Goal: Information Seeking & Learning: Learn about a topic

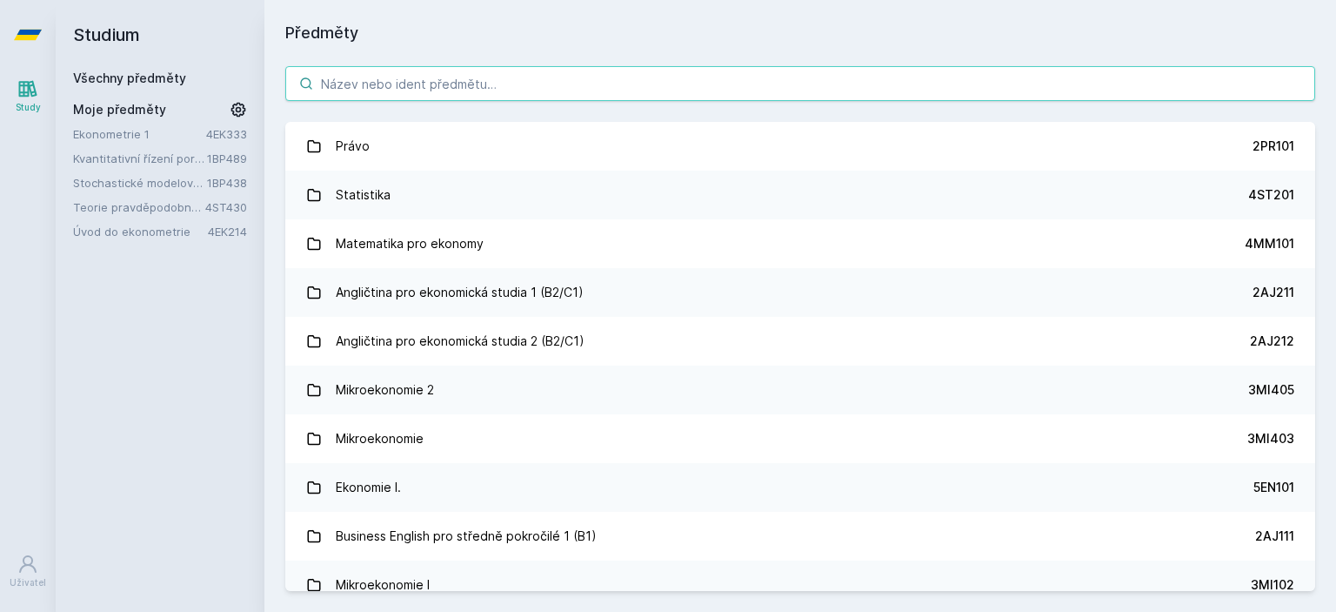
click at [529, 79] on input "search" at bounding box center [800, 83] width 1030 height 35
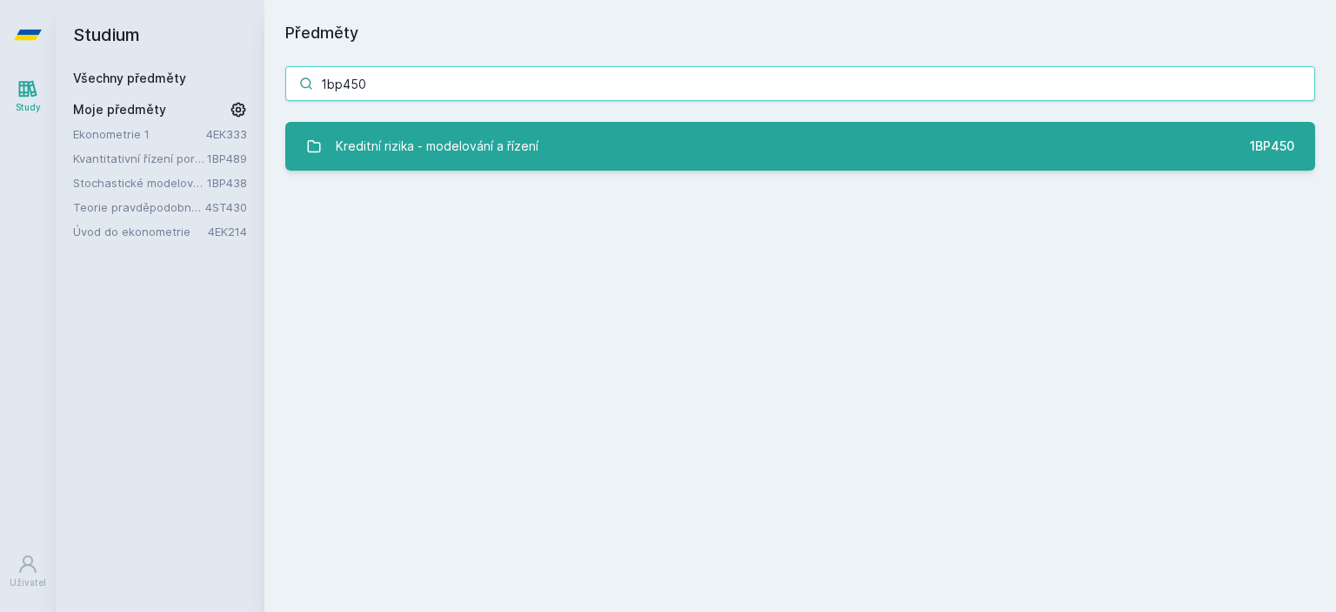
type input "1bp450"
click at [517, 131] on div "Kreditní rizika - modelování a řízení" at bounding box center [437, 146] width 203 height 35
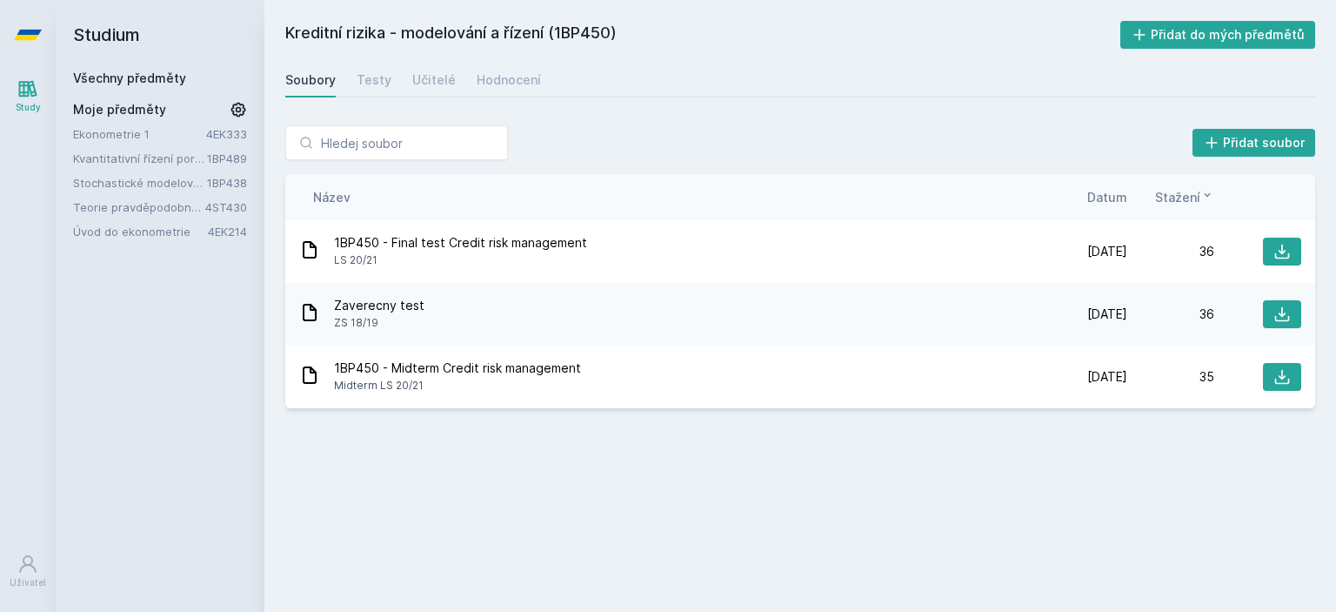
click at [892, 460] on div "Kreditní rizika - modelování a řízení (1BP450) Přidat do mých předmětů [GEOGRAP…" at bounding box center [800, 306] width 1030 height 570
click at [507, 92] on link "Hodnocení" at bounding box center [509, 80] width 64 height 35
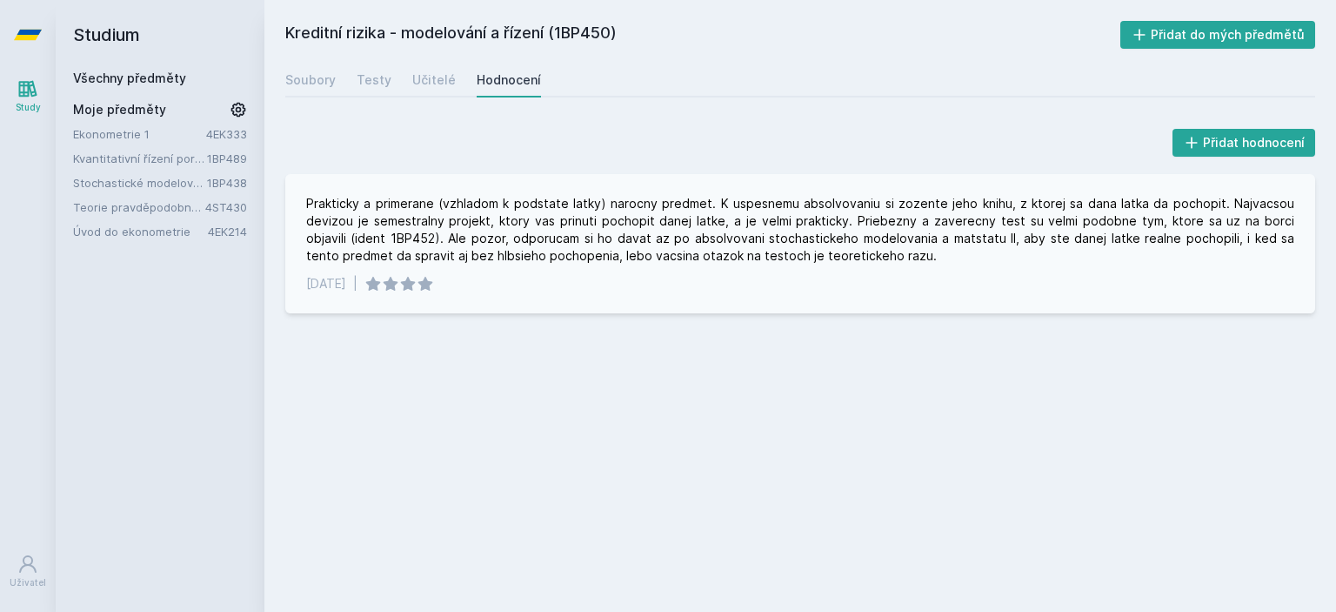
click at [609, 241] on div "Prakticky a primerane (vzhladom k podstate latky) narocny predmet. K uspesnemu …" at bounding box center [800, 230] width 988 height 70
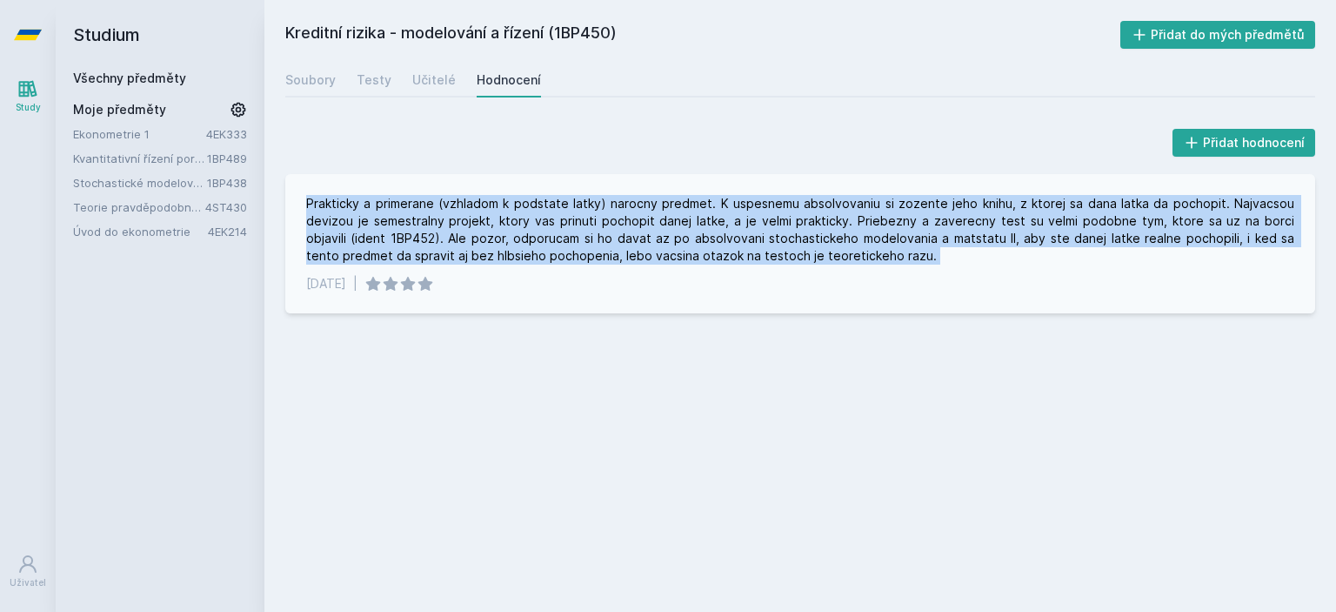
click at [609, 241] on div "Prakticky a primerane (vzhladom k podstate latky) narocny predmet. K uspesnemu …" at bounding box center [800, 230] width 988 height 70
click at [424, 77] on div "Učitelé" at bounding box center [433, 79] width 43 height 17
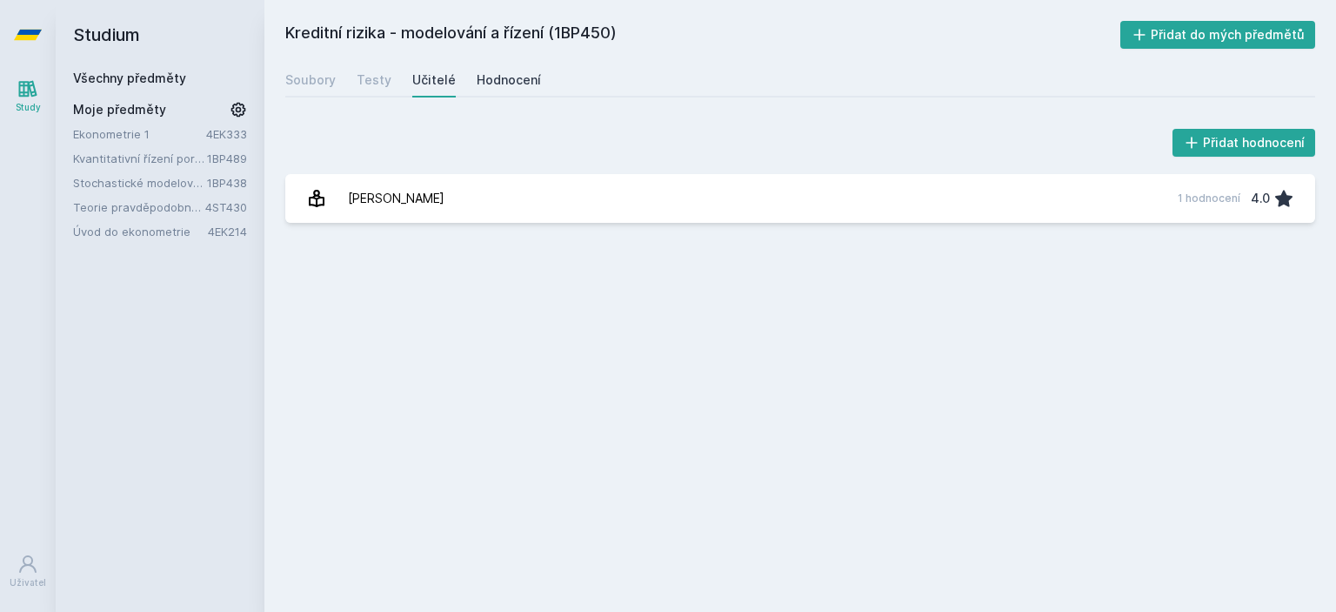
click at [501, 79] on div "Hodnocení" at bounding box center [509, 79] width 64 height 17
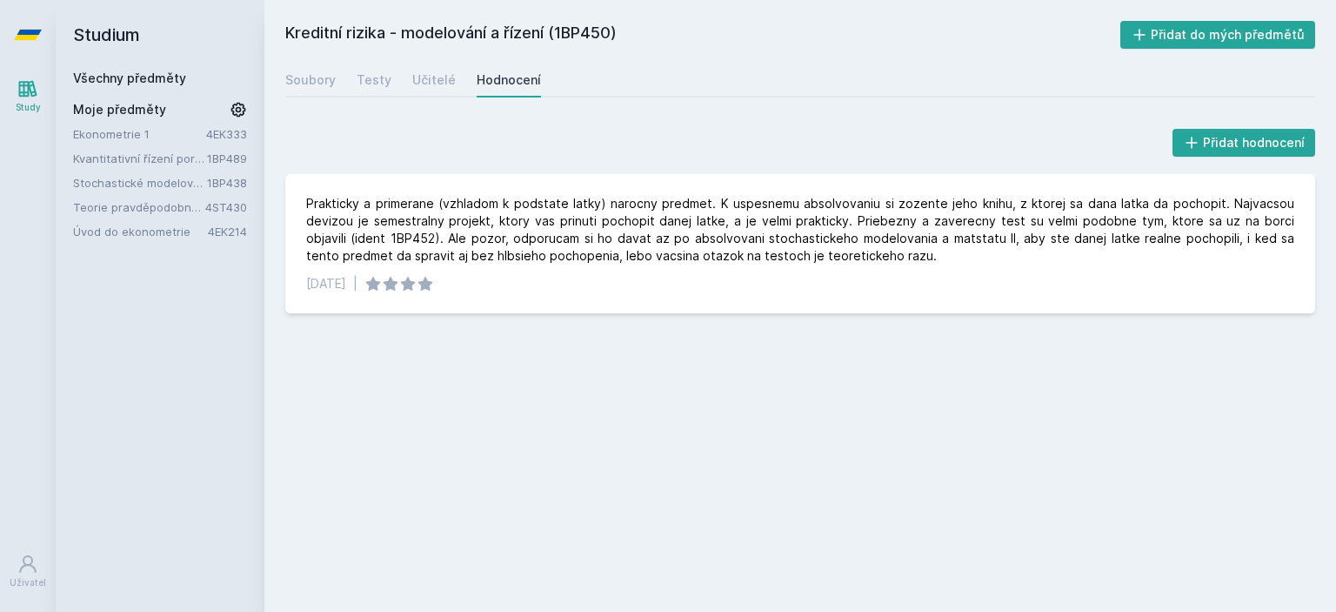
click at [118, 72] on link "Všechny předměty" at bounding box center [129, 77] width 113 height 15
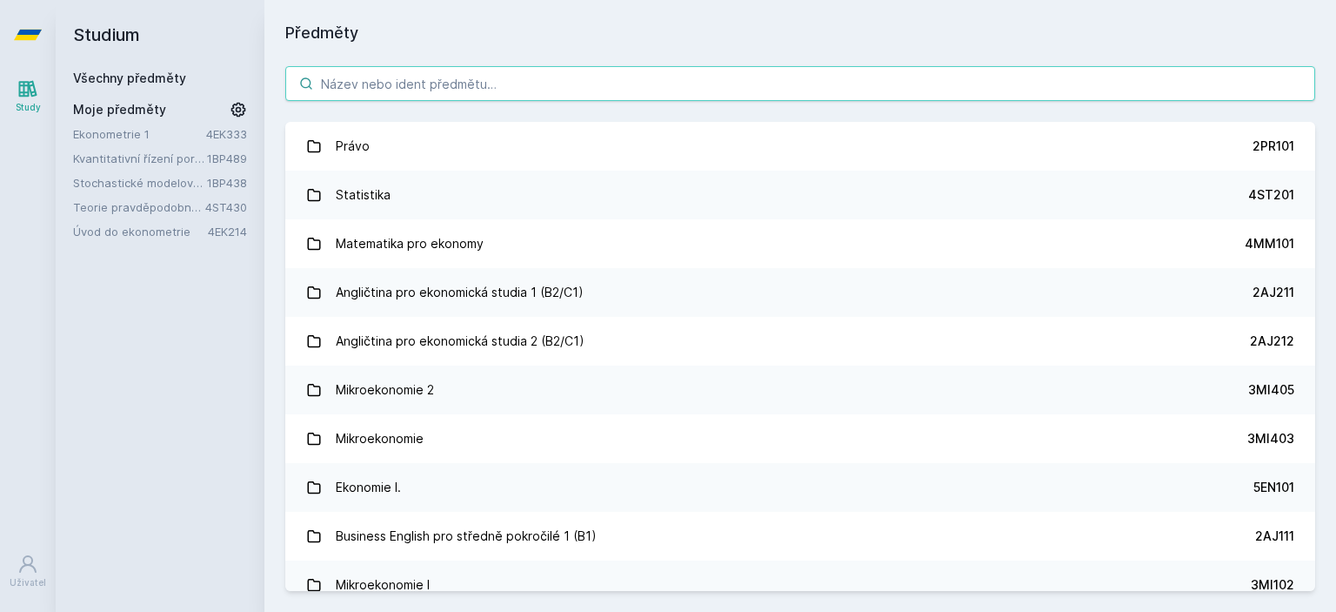
click at [386, 84] on input "search" at bounding box center [800, 83] width 1030 height 35
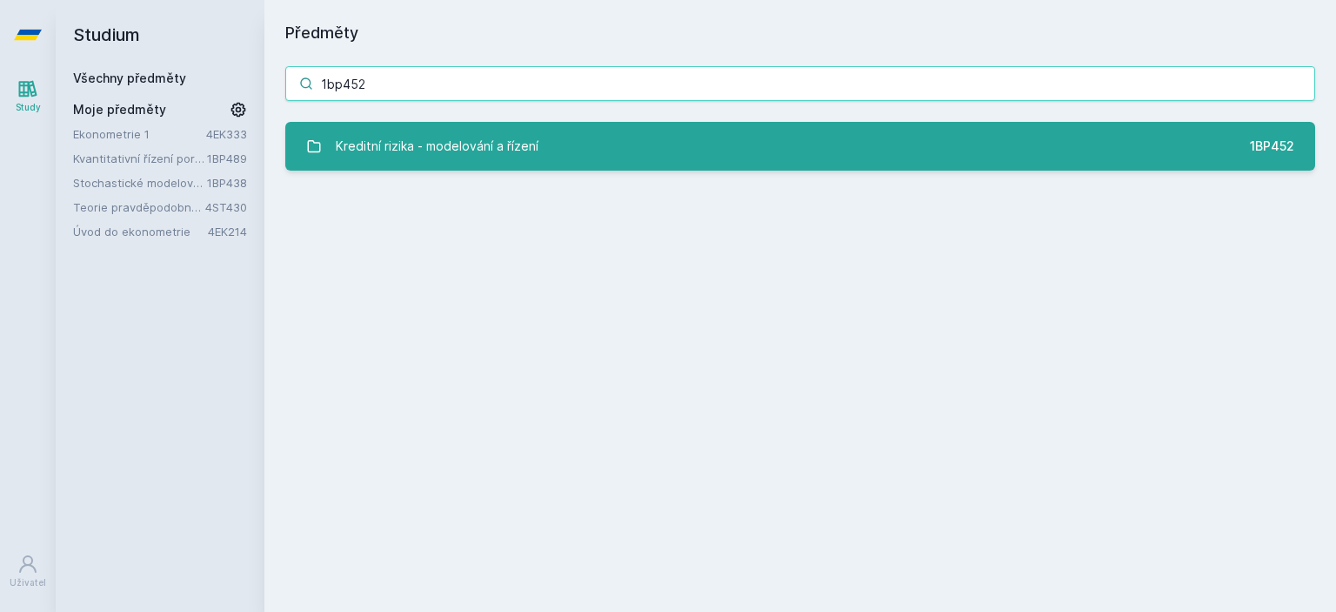
type input "1bp452"
click at [450, 140] on div "Kreditní rizika - modelování a řízení" at bounding box center [437, 146] width 203 height 35
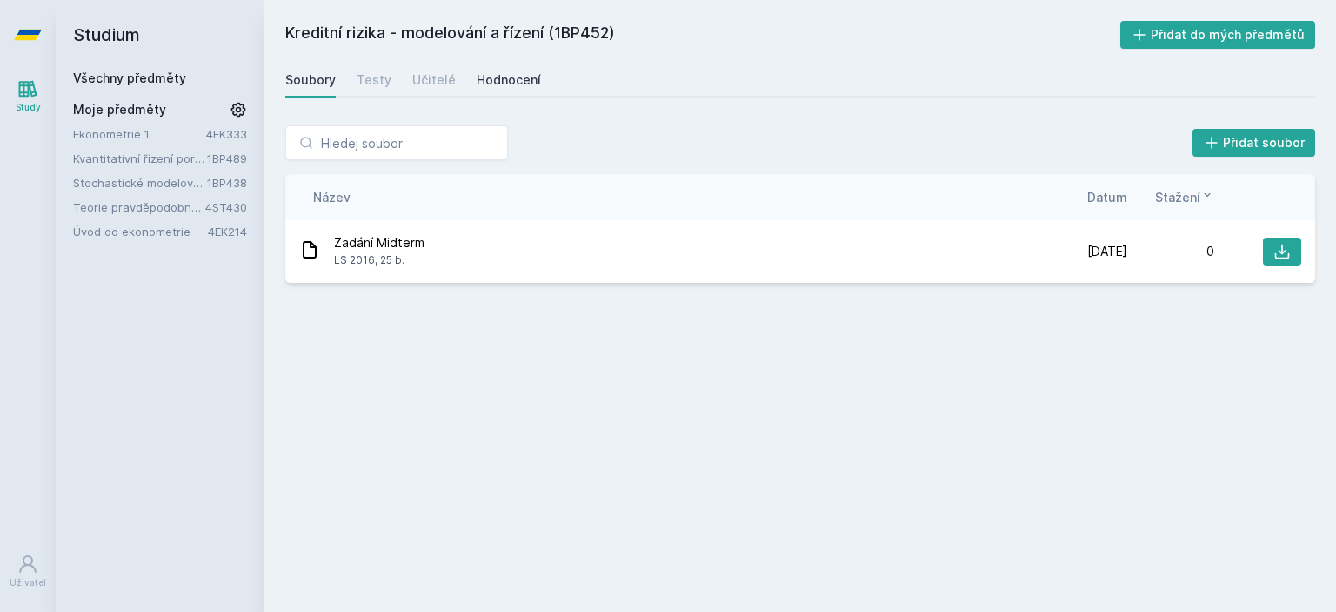
click at [479, 79] on div "Hodnocení" at bounding box center [509, 79] width 64 height 17
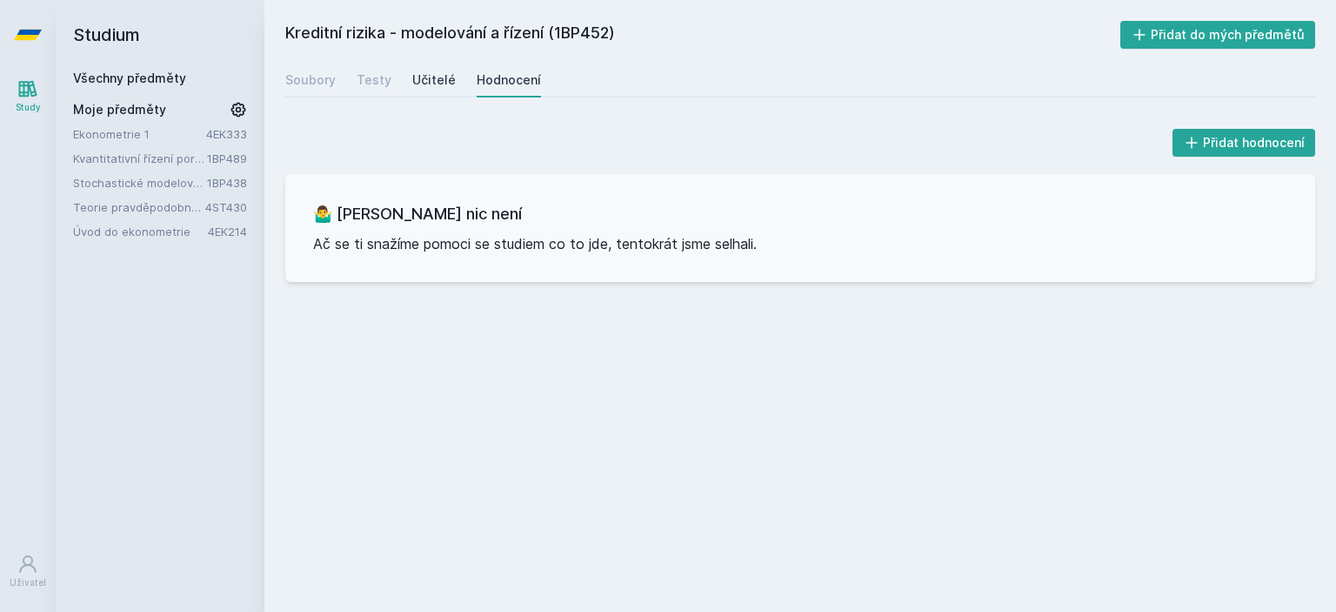
click at [441, 84] on div "Učitelé" at bounding box center [433, 79] width 43 height 17
click at [368, 90] on link "Testy" at bounding box center [374, 80] width 35 height 35
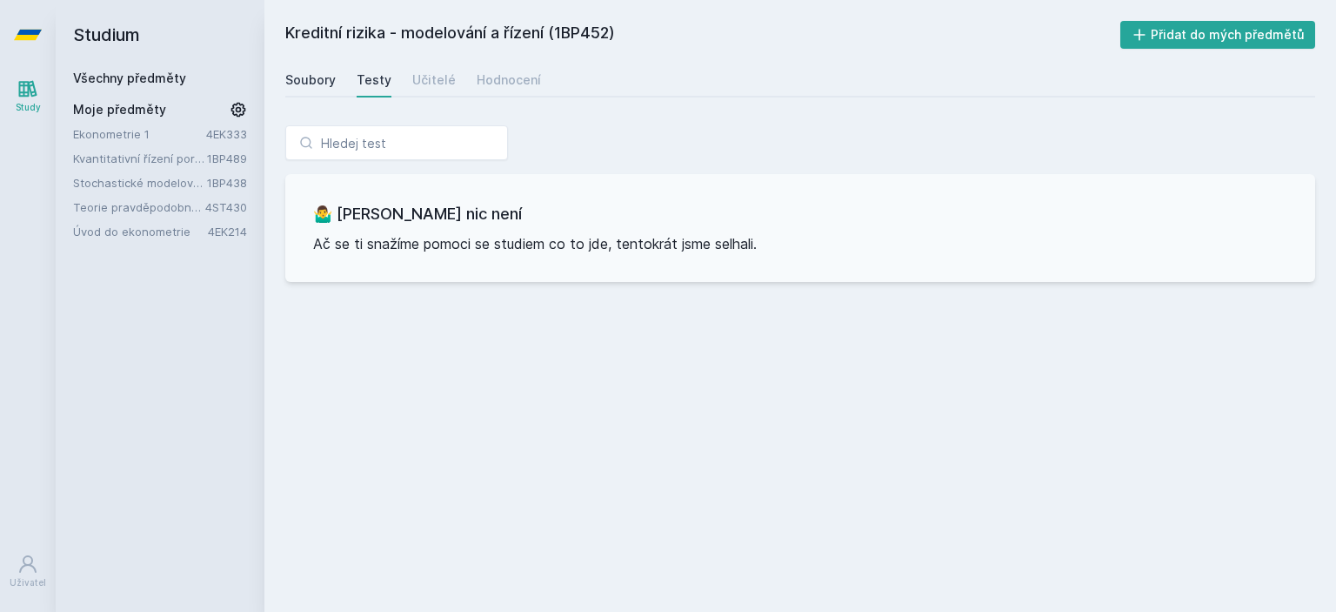
click at [314, 83] on div "Soubory" at bounding box center [310, 79] width 50 height 17
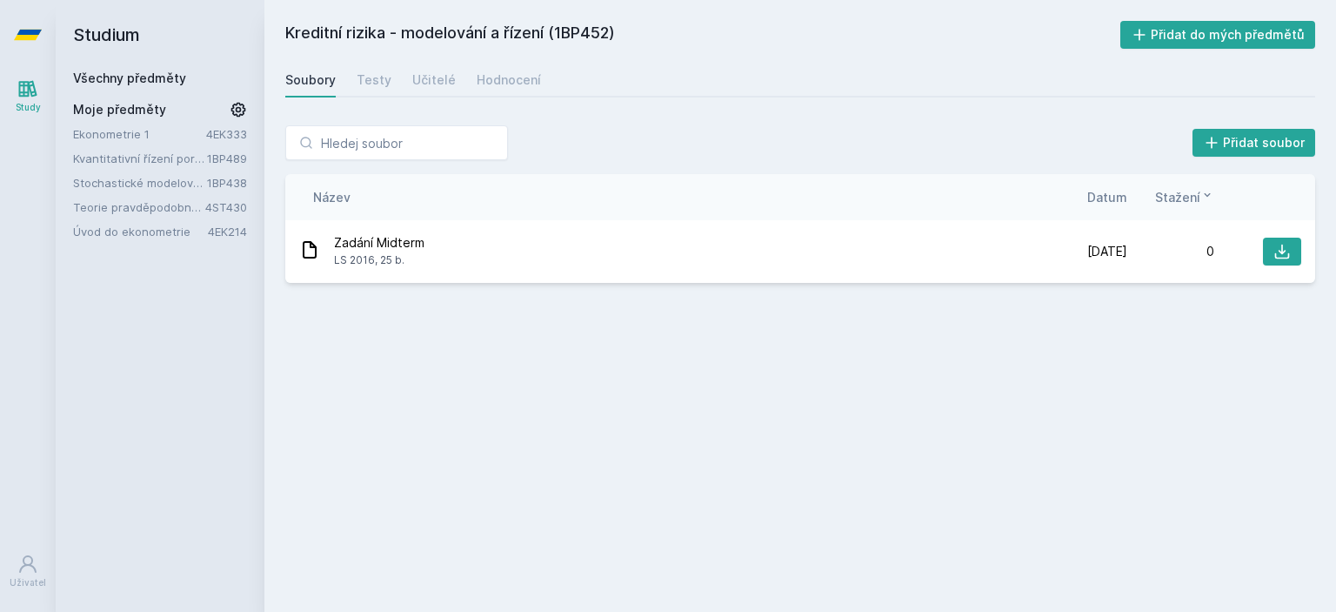
click at [125, 70] on link "Všechny předměty" at bounding box center [129, 77] width 113 height 15
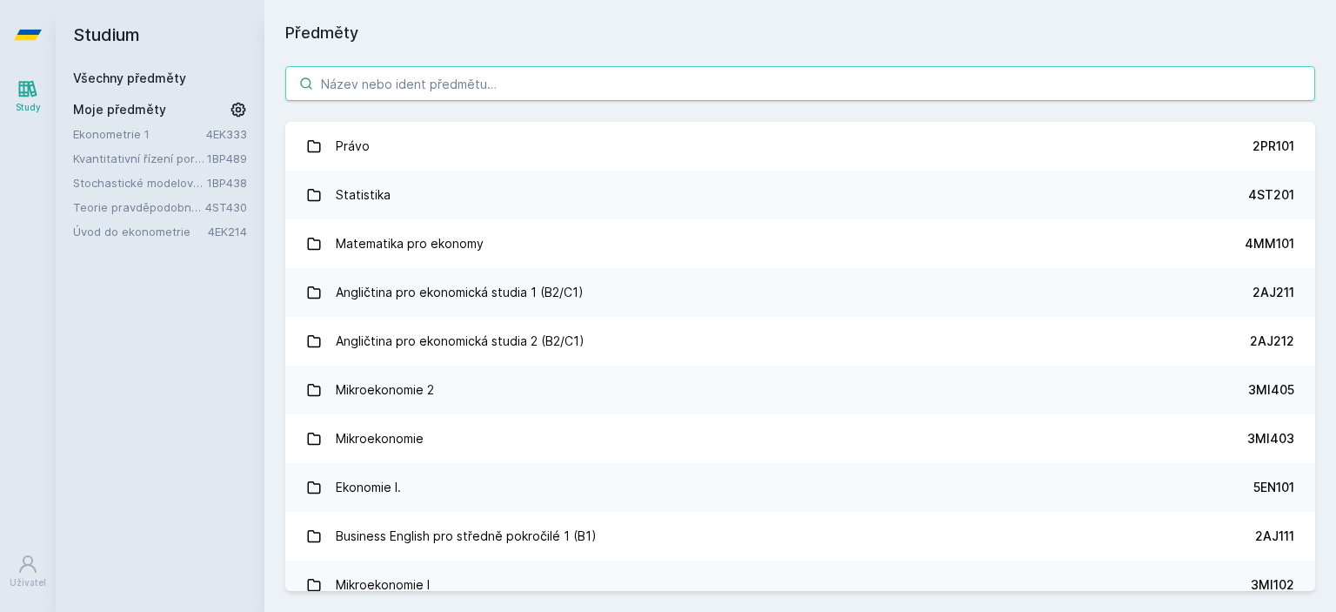
click at [385, 79] on input "search" at bounding box center [800, 83] width 1030 height 35
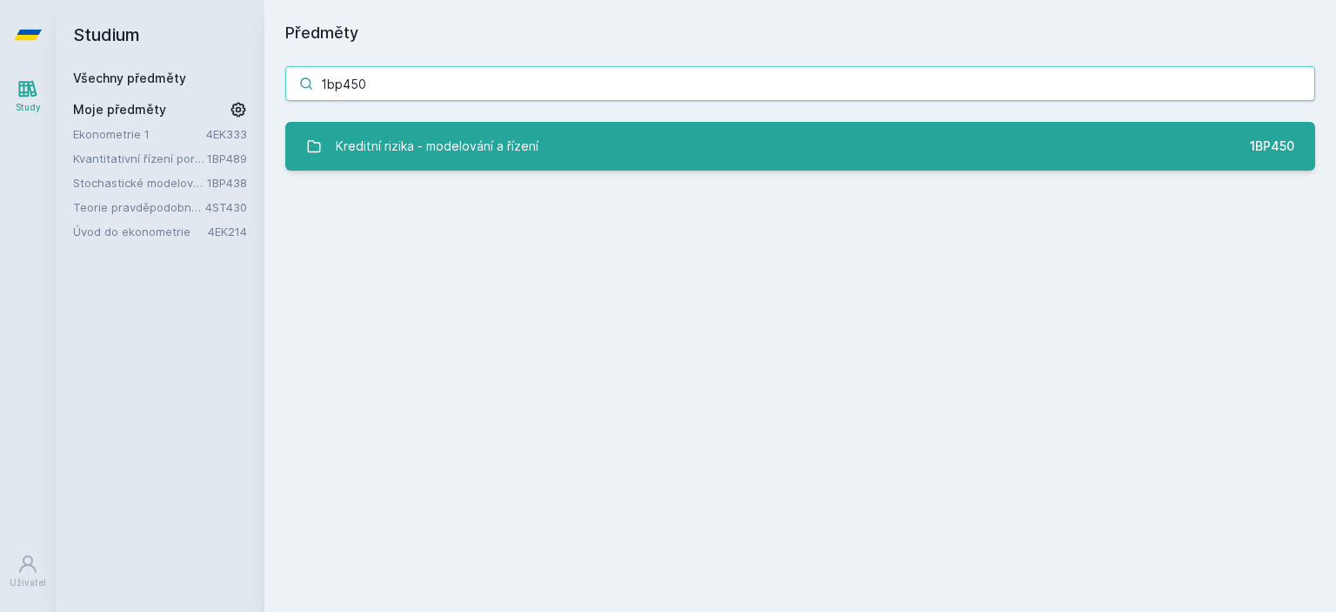
type input "1bp450"
click at [418, 132] on div "Kreditní rizika - modelování a řízení" at bounding box center [437, 146] width 203 height 35
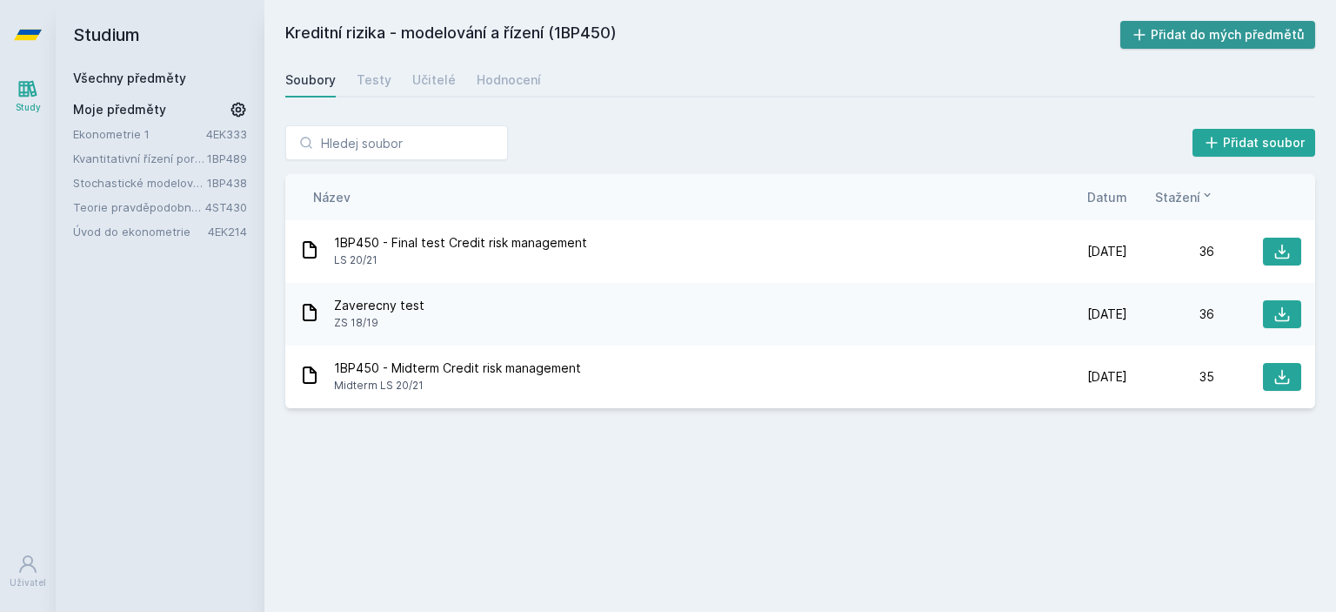
click at [1185, 23] on button "Přidat do mých předmětů" at bounding box center [1219, 35] width 196 height 28
click at [162, 84] on link "Všechny předměty" at bounding box center [129, 77] width 113 height 15
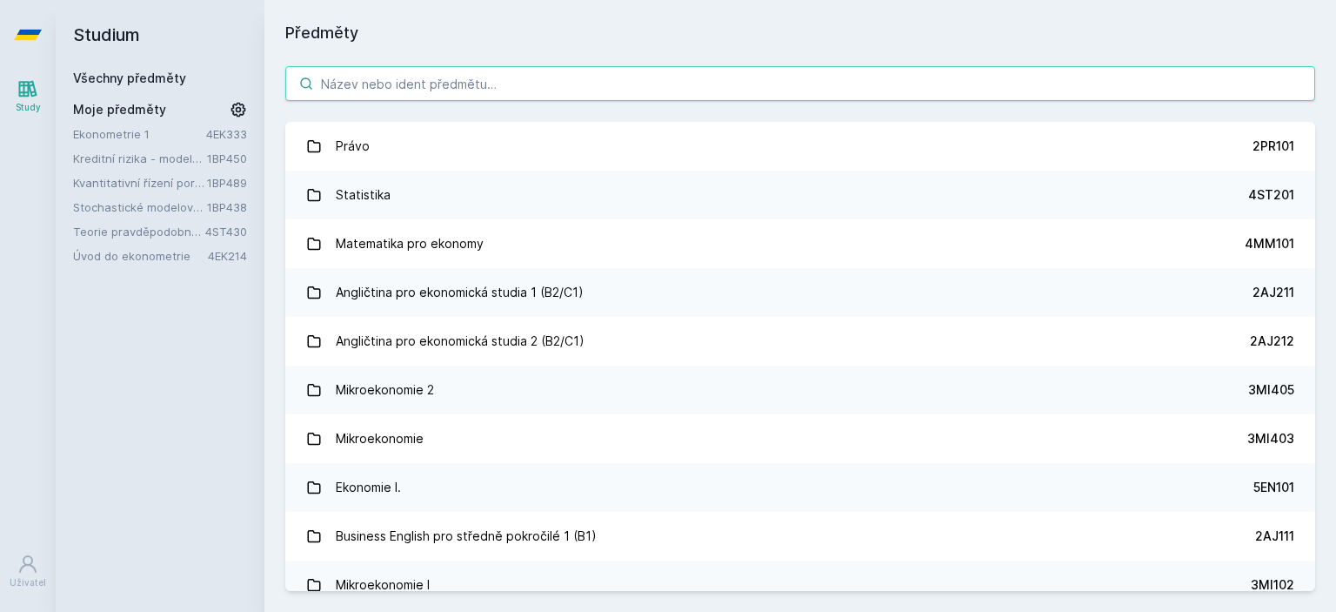
click at [585, 98] on input "search" at bounding box center [800, 83] width 1030 height 35
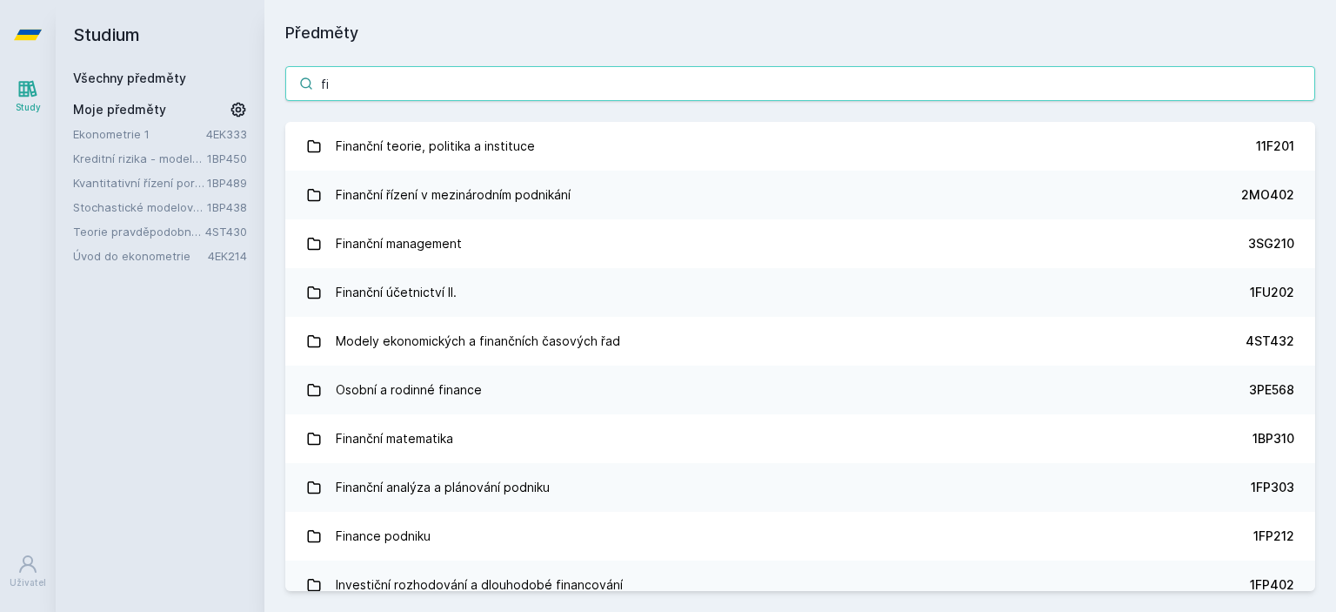
type input "f"
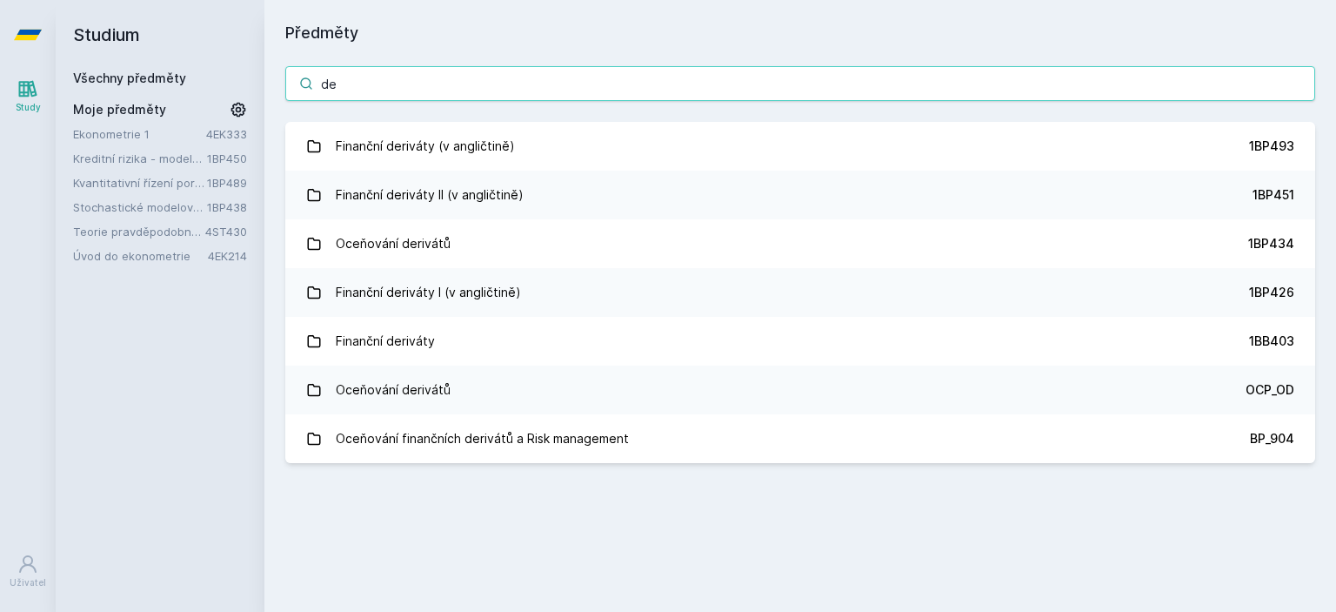
type input "d"
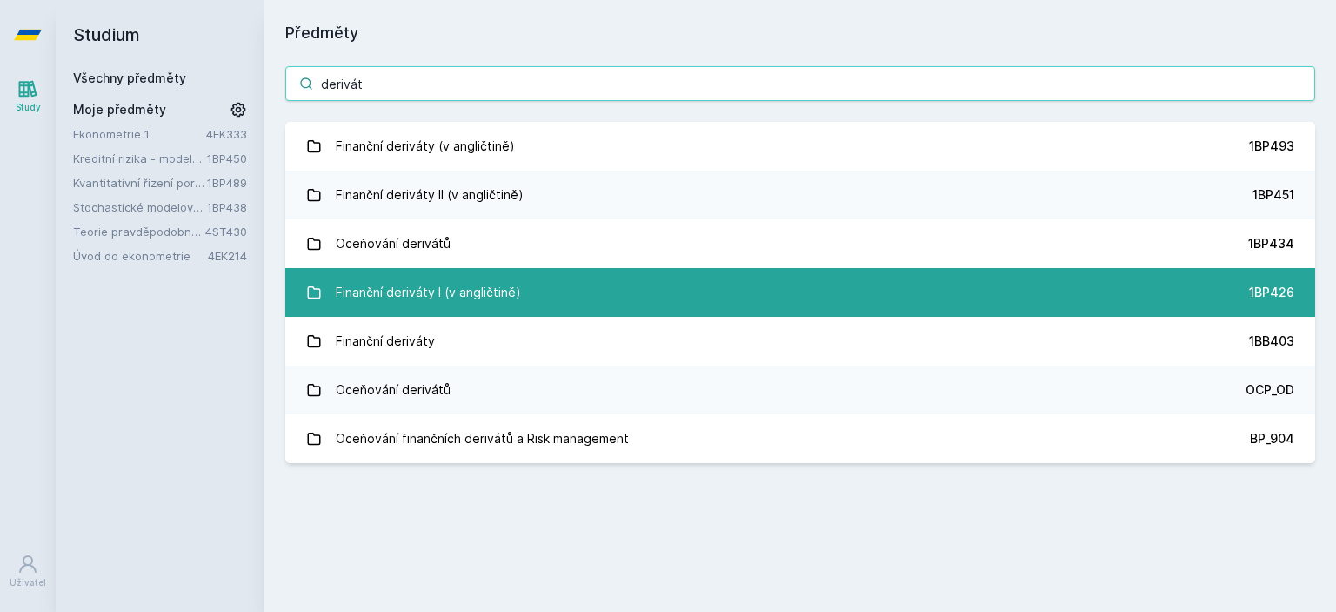
type input "derivát"
click at [602, 289] on link "Finanční deriváty I (v angličtině) 1BP426" at bounding box center [800, 292] width 1030 height 49
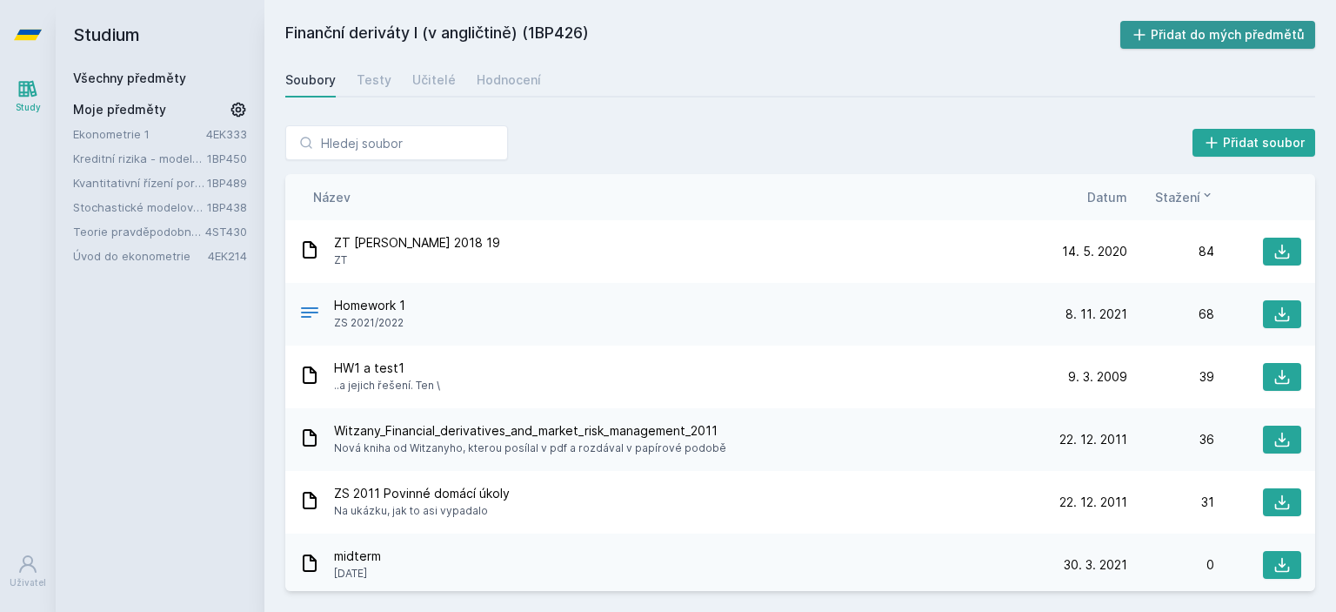
click at [1205, 30] on button "Přidat do mých předmětů" at bounding box center [1219, 35] width 196 height 28
click at [477, 72] on div "Hodnocení" at bounding box center [509, 79] width 64 height 17
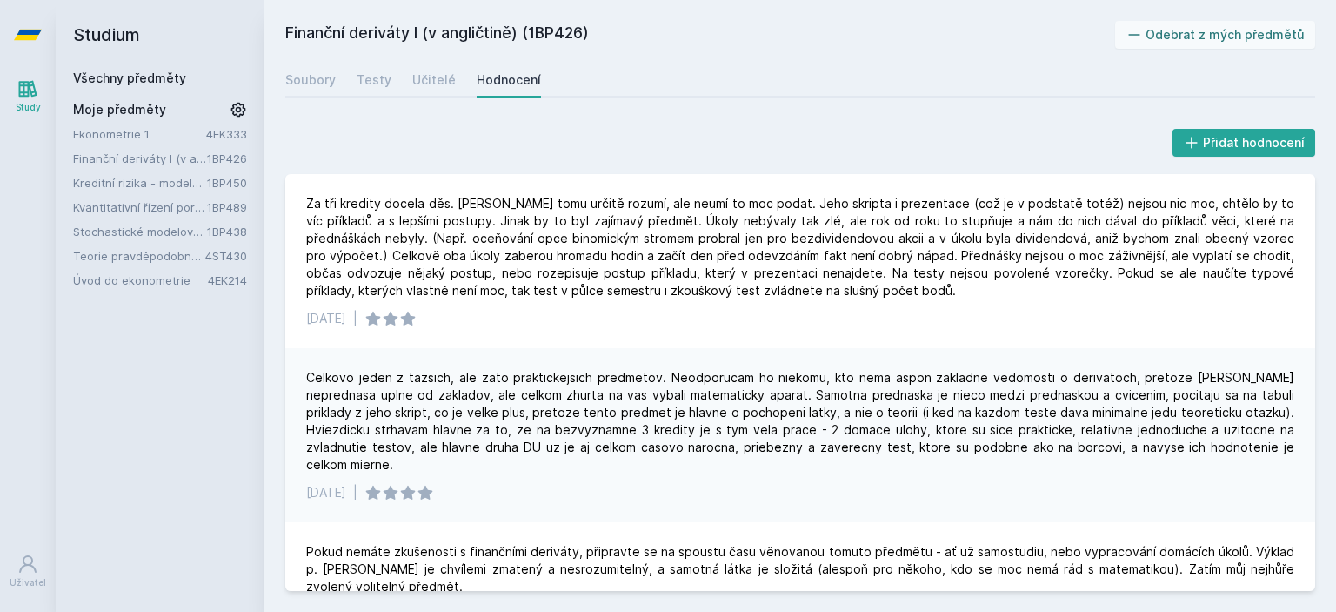
click at [175, 250] on link "Teorie pravděpodobnosti a matematická statistika 2" at bounding box center [139, 255] width 132 height 17
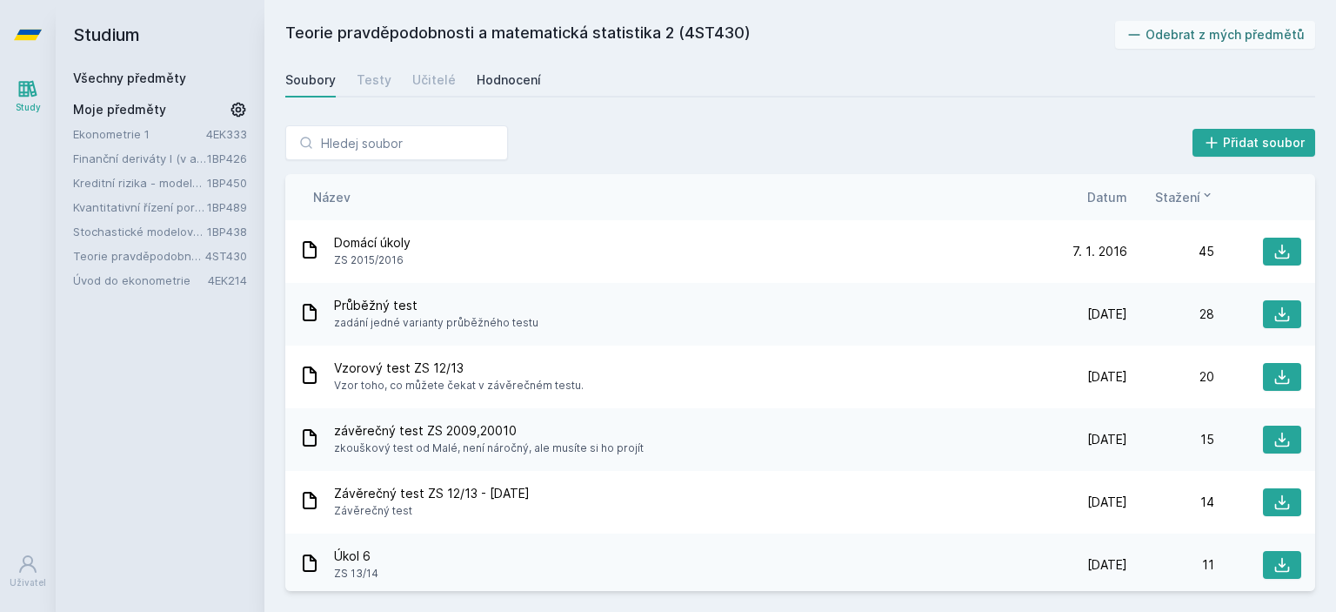
click at [477, 79] on div "Hodnocení" at bounding box center [509, 79] width 64 height 17
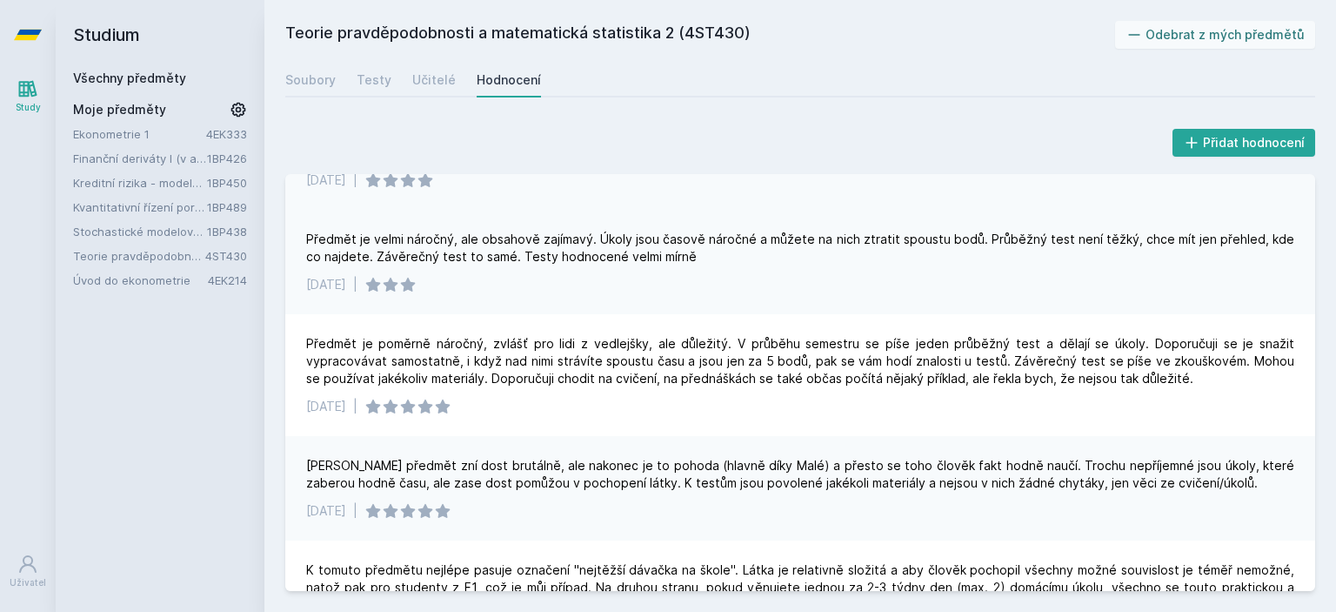
scroll to position [115, 0]
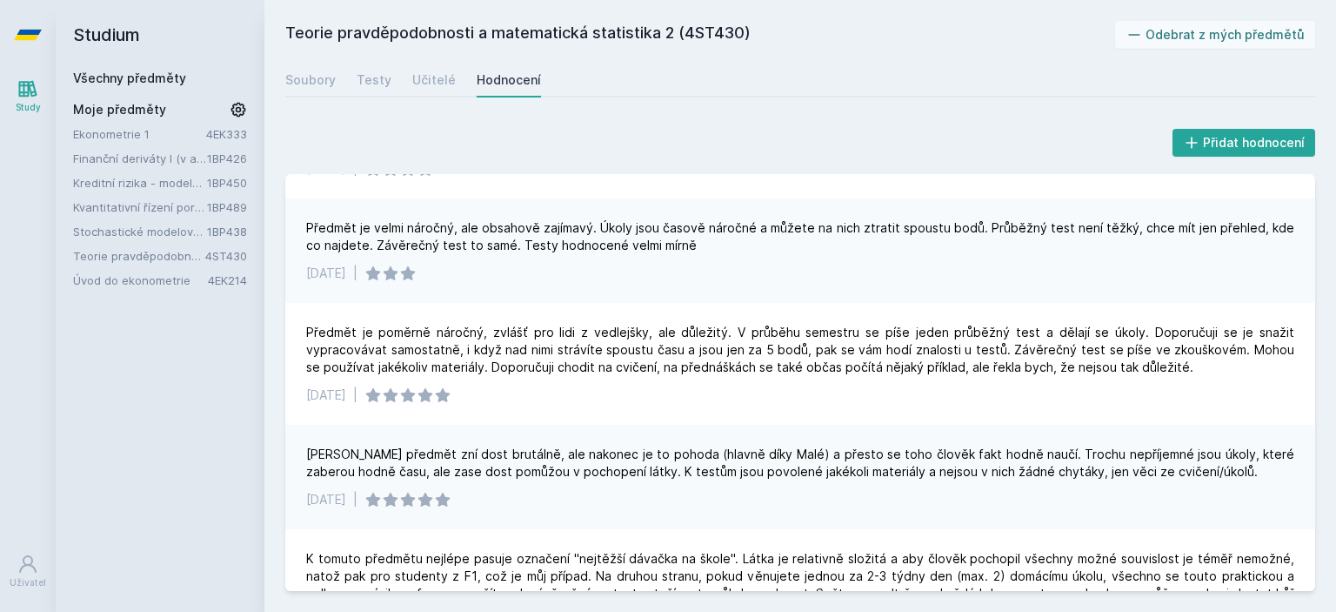
click at [669, 243] on div "Předmět je velmi náročný, ale obsahově zajímavý. Úkoly jsou časově náročné a mů…" at bounding box center [800, 236] width 988 height 35
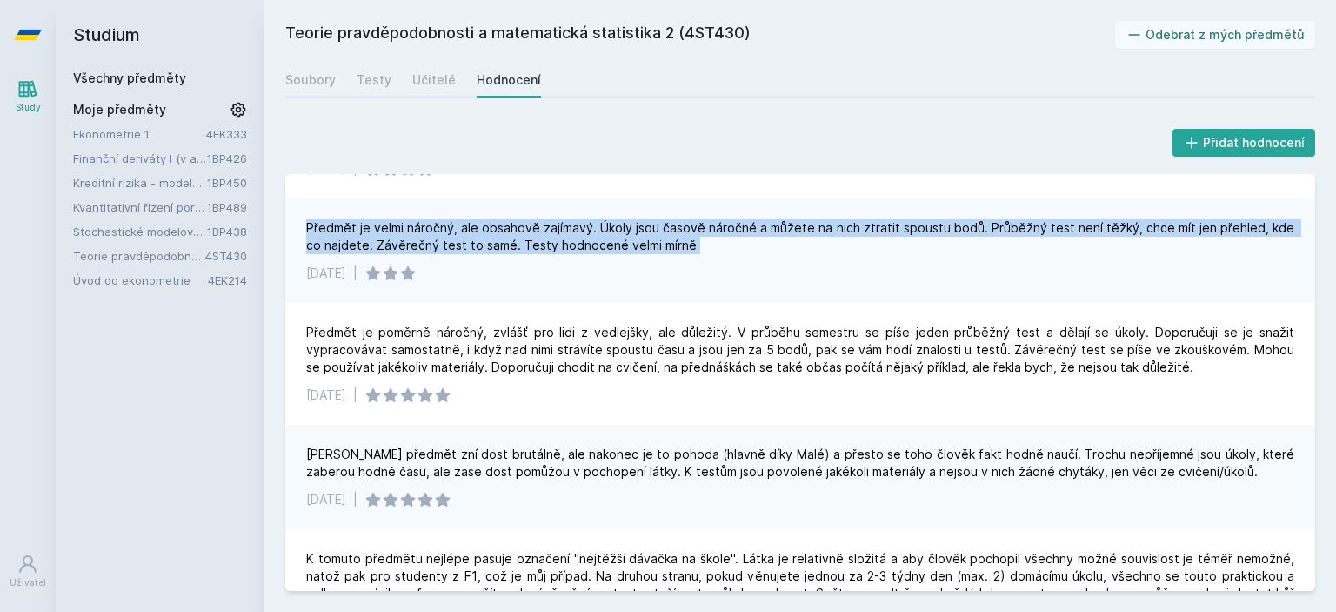
click at [669, 243] on div "Předmět je velmi náročný, ale obsahově zajímavý. Úkoly jsou časově náročné a mů…" at bounding box center [800, 236] width 988 height 35
click at [723, 239] on div "Předmět je velmi náročný, ale obsahově zajímavý. Úkoly jsou časově náročné a mů…" at bounding box center [800, 236] width 988 height 35
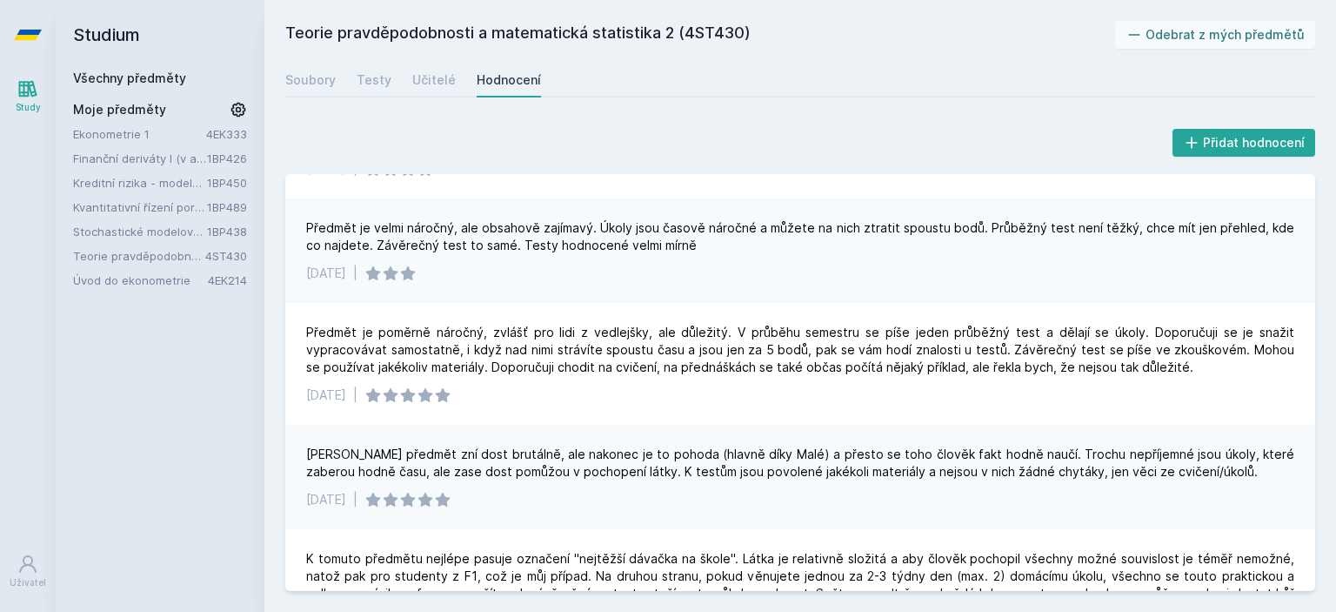
click at [177, 208] on link "Kvantitativní řízení portfolia aktiv" at bounding box center [140, 206] width 134 height 17
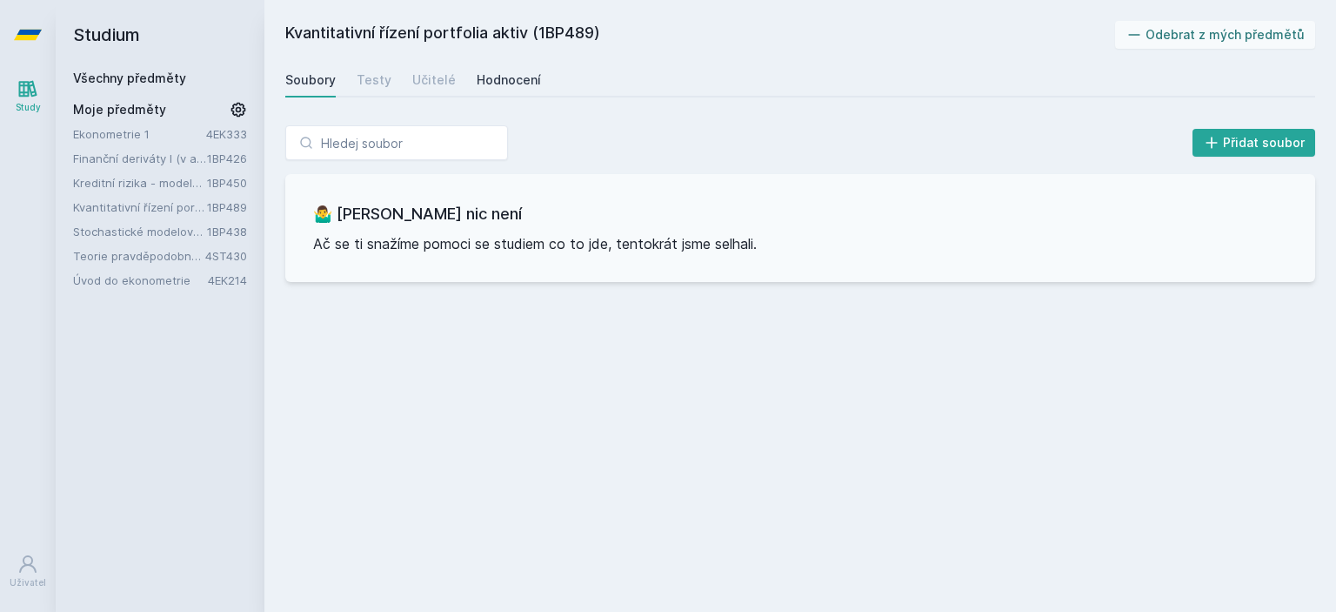
click at [525, 86] on div "Hodnocení" at bounding box center [509, 79] width 64 height 17
click at [133, 131] on link "Ekonometrie 1" at bounding box center [139, 133] width 133 height 17
click at [499, 70] on link "Hodnocení" at bounding box center [509, 80] width 64 height 35
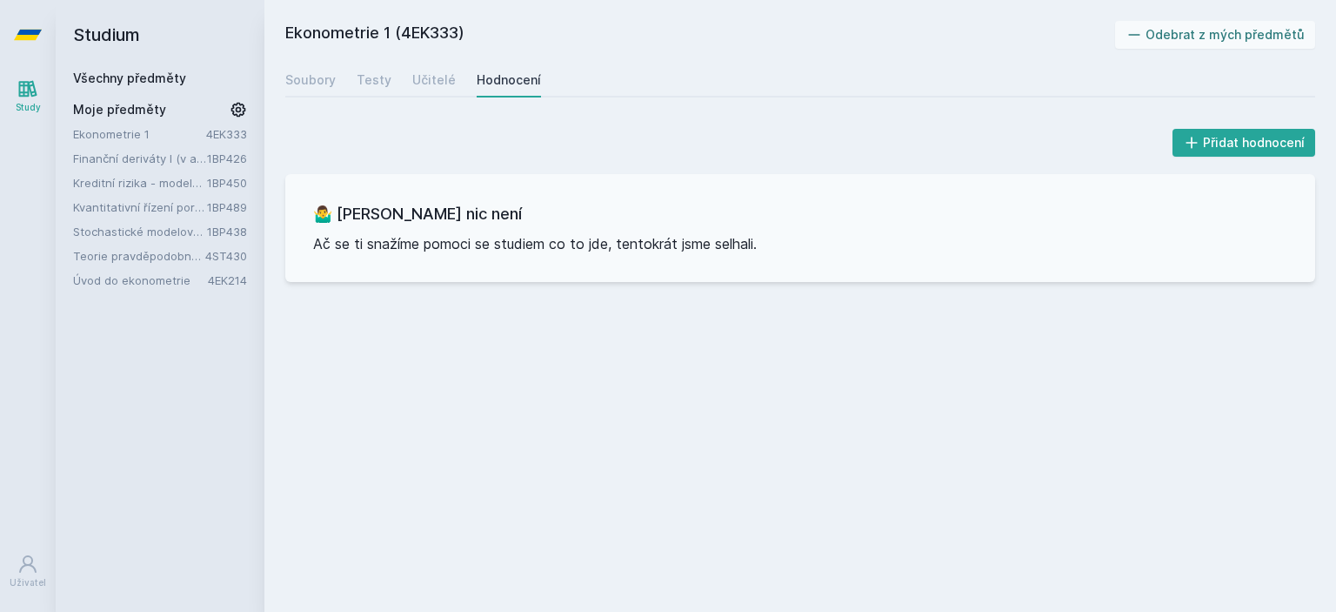
click at [368, 10] on div "Ekonometrie 1 (4EK333) Odebrat z mých předmětů [GEOGRAPHIC_DATA] Testy Učitelé …" at bounding box center [800, 306] width 1072 height 612
click at [147, 281] on link "Úvod do ekonometrie" at bounding box center [140, 279] width 135 height 17
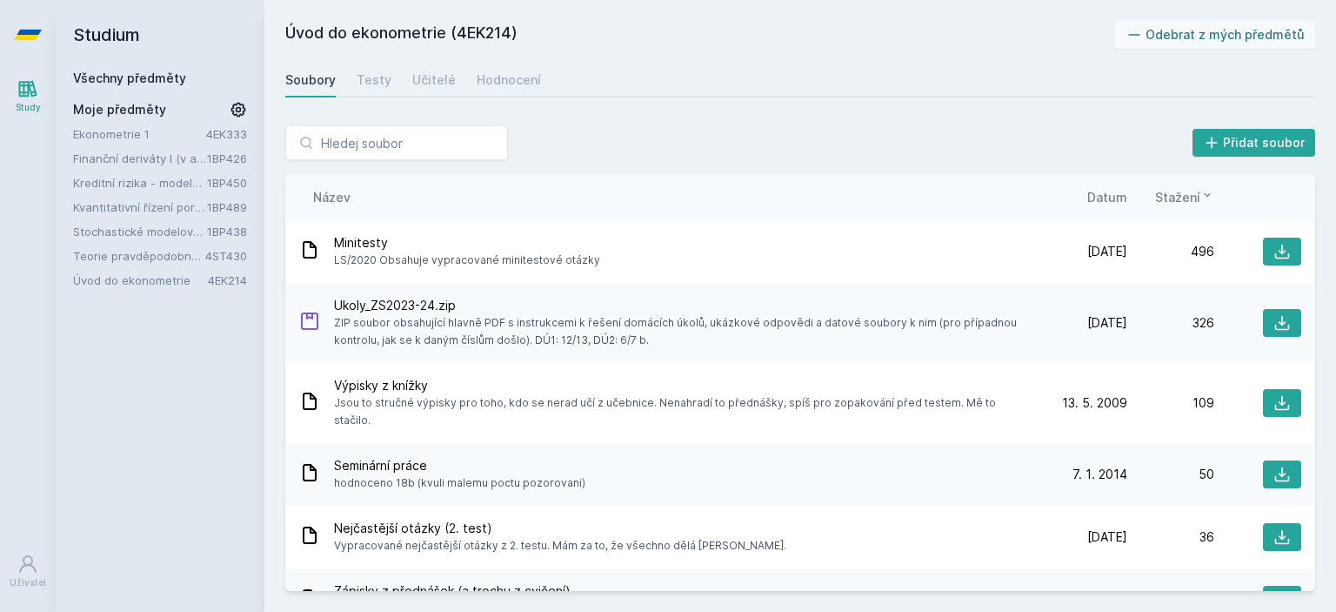
click at [615, 135] on div "Přidat soubor" at bounding box center [800, 142] width 1030 height 35
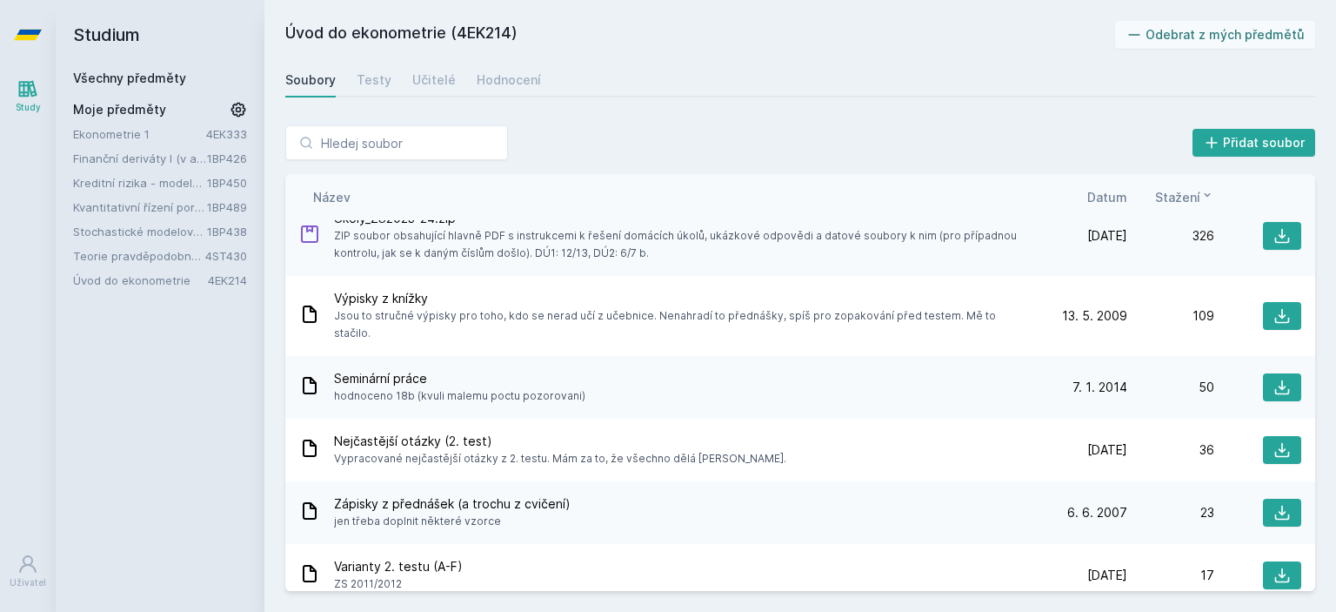
scroll to position [90, 0]
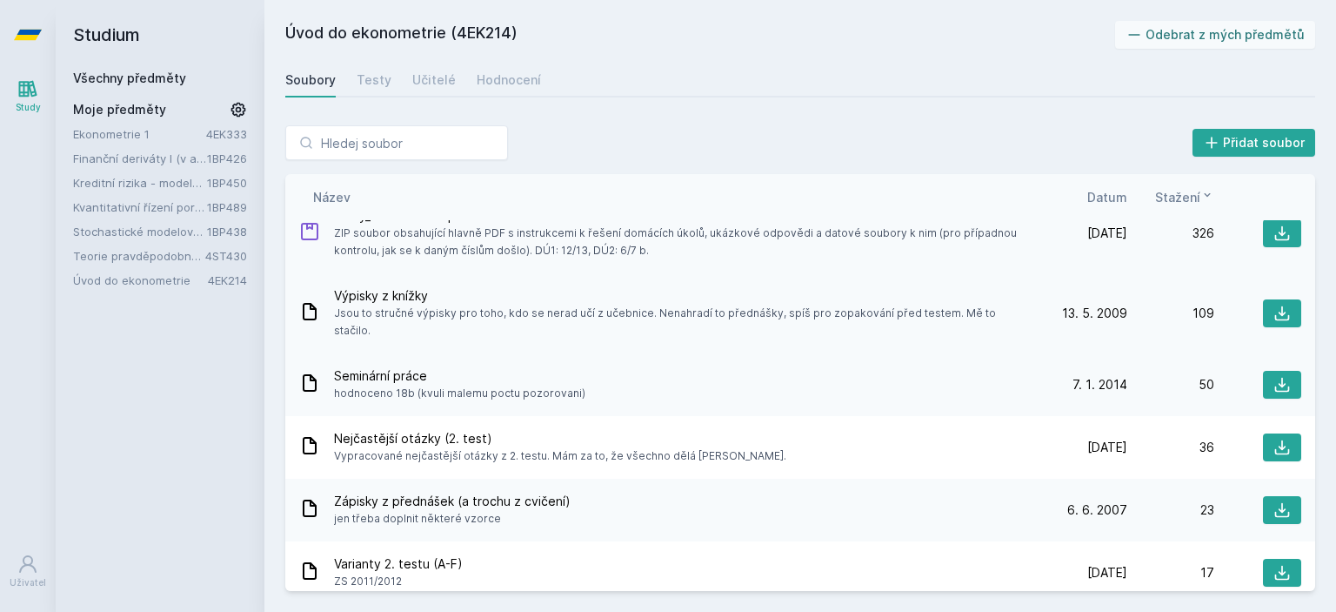
click at [661, 317] on span "Jsou to stručné výpisky pro toho, kdo se nerad učí z učebnice. Nenahradí to pře…" at bounding box center [683, 321] width 699 height 35
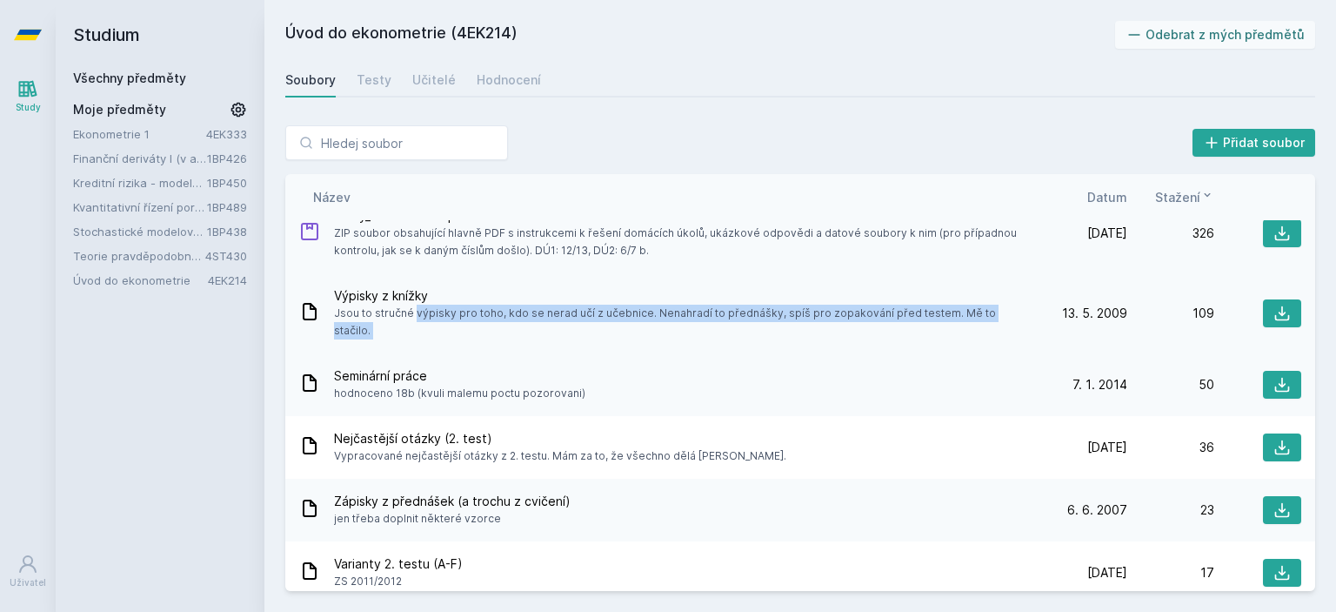
click at [661, 317] on span "Jsou to stručné výpisky pro toho, kdo se nerad učí z učebnice. Nenahradí to pře…" at bounding box center [683, 321] width 699 height 35
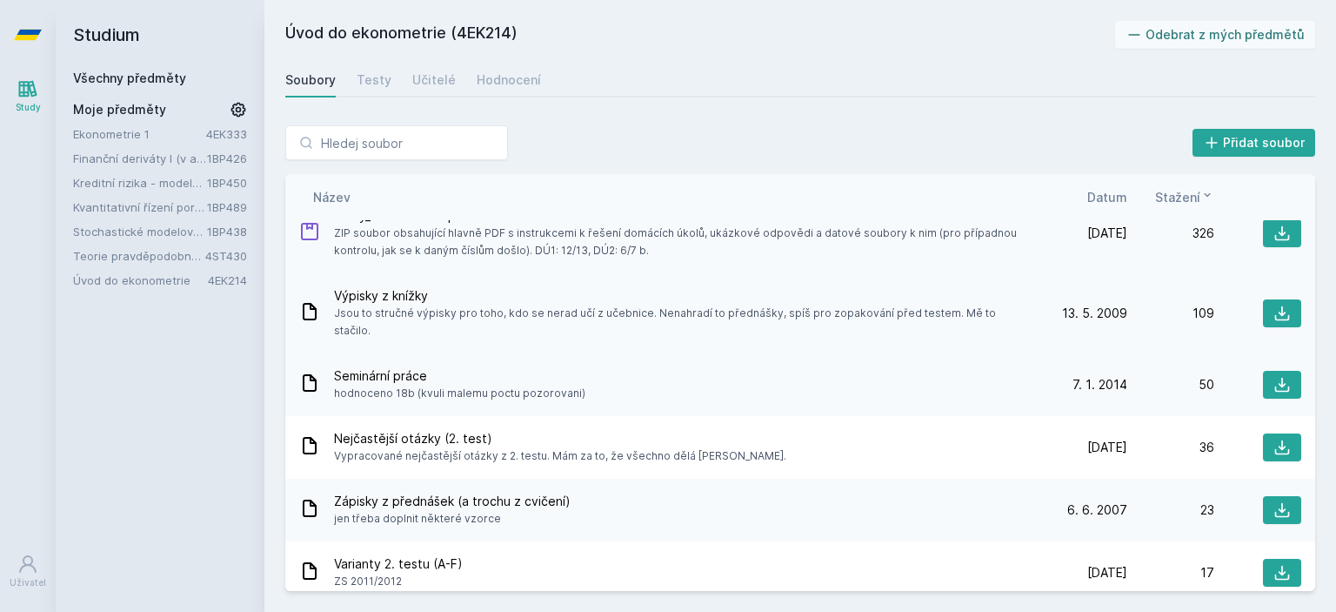
click at [623, 293] on span "Výpisky z knížky" at bounding box center [683, 295] width 699 height 17
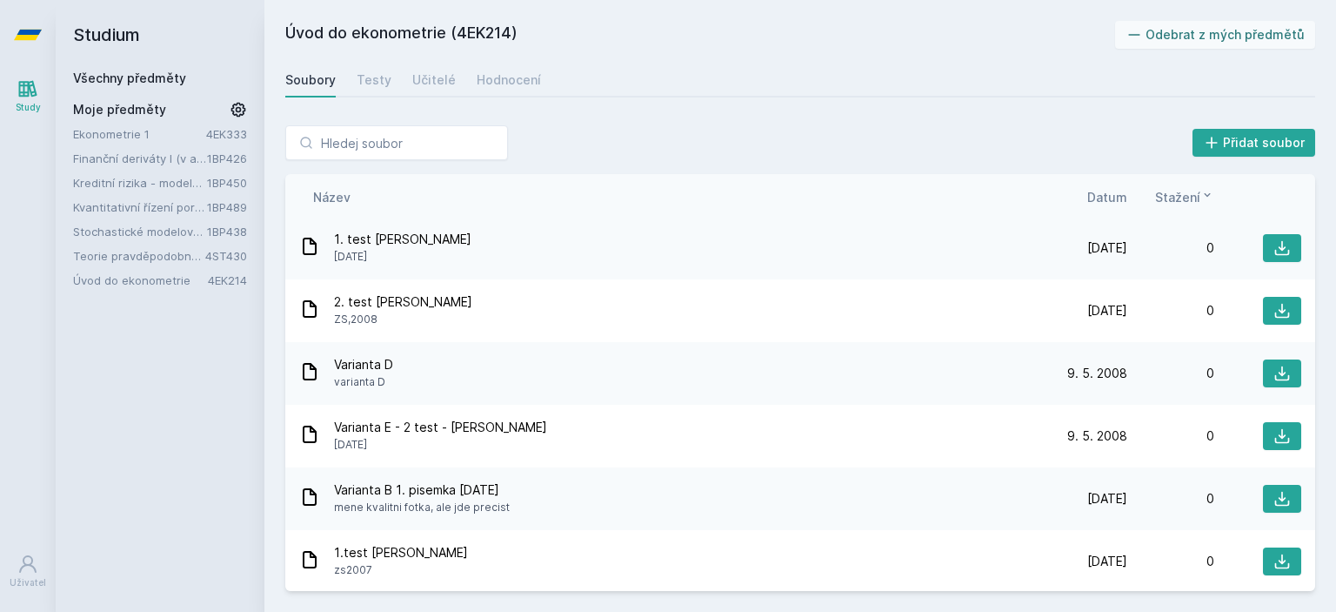
scroll to position [475, 0]
